Goal: Information Seeking & Learning: Learn about a topic

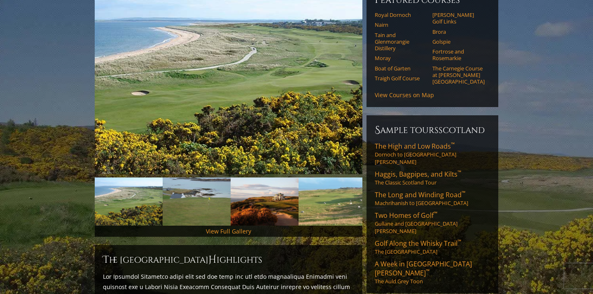
scroll to position [120, 0]
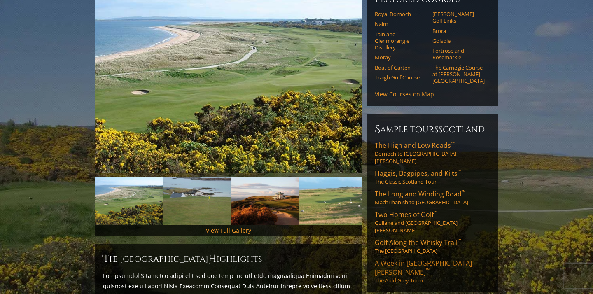
click at [410, 259] on link "A Week in St. Andrews ™ The Auld Grey Toon" at bounding box center [432, 272] width 115 height 26
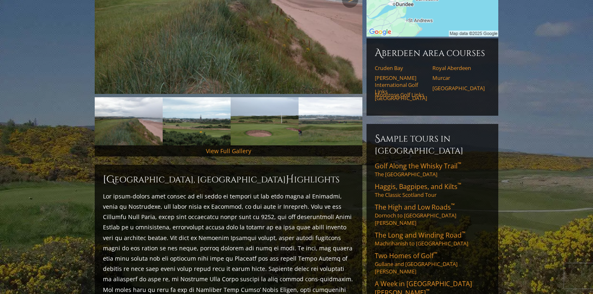
scroll to position [202, 0]
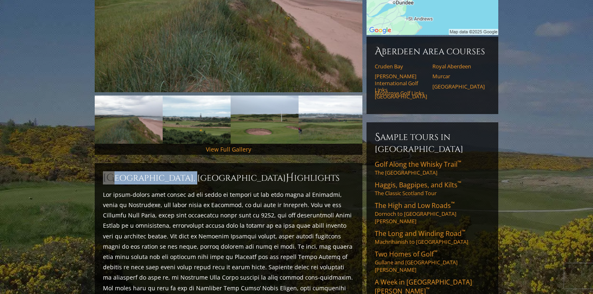
drag, startPoint x: 202, startPoint y: 168, endPoint x: 100, endPoint y: 168, distance: 101.4
click at [100, 168] on div "[GEOGRAPHIC_DATA], Montrose [GEOGRAPHIC_DATA] H ighlights Start Planning Your T…" at bounding box center [229, 273] width 268 height 220
